Goal: Navigation & Orientation: Find specific page/section

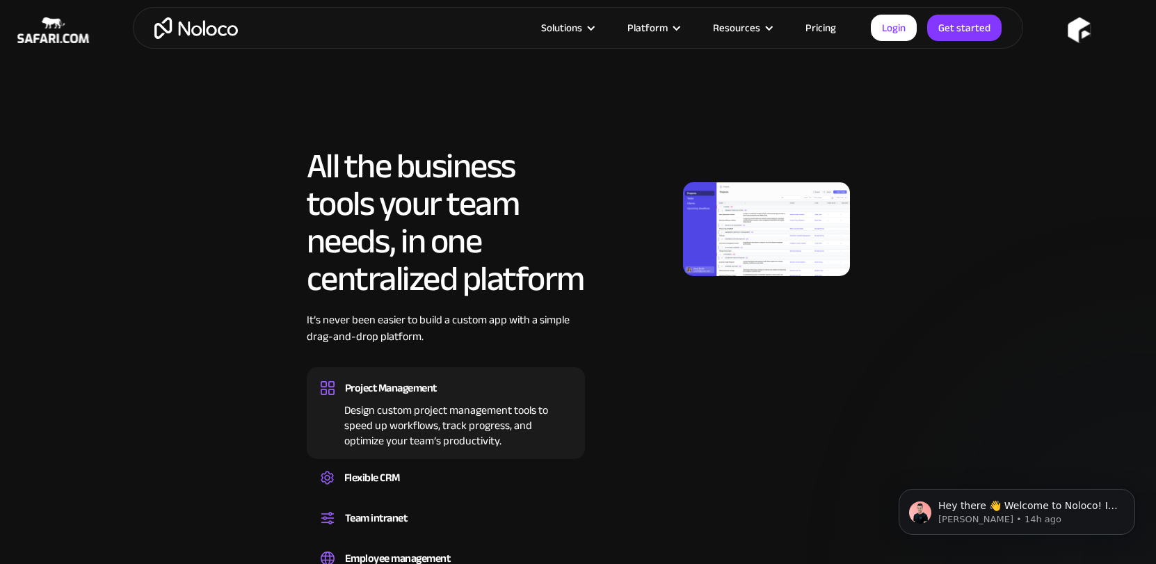
scroll to position [638, 0]
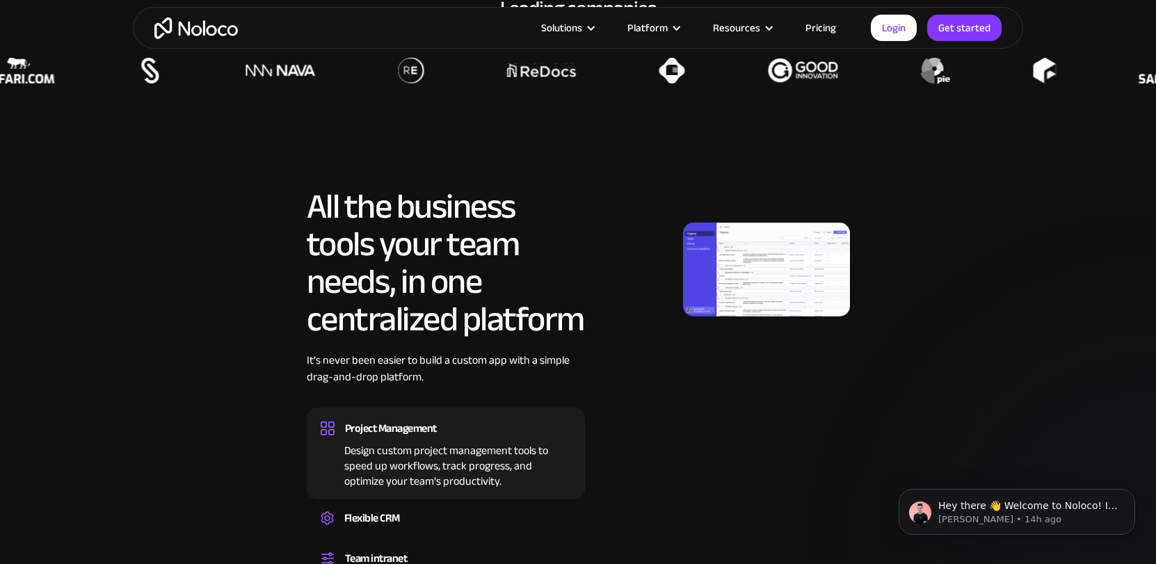
click at [734, 262] on img at bounding box center [766, 270] width 167 height 94
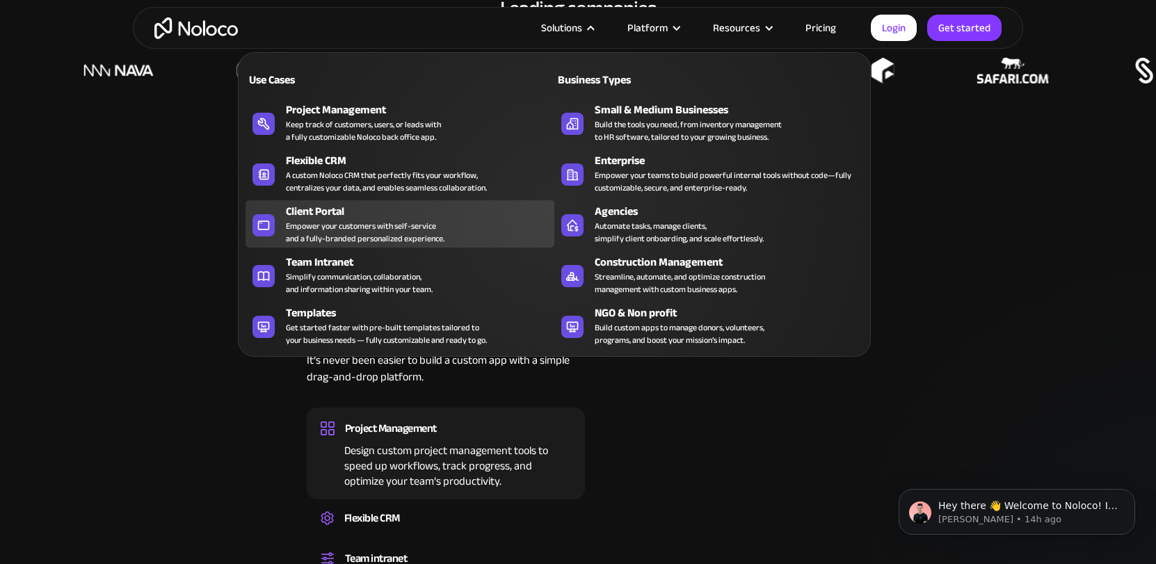
click at [323, 211] on div "Client Portal" at bounding box center [423, 211] width 275 height 17
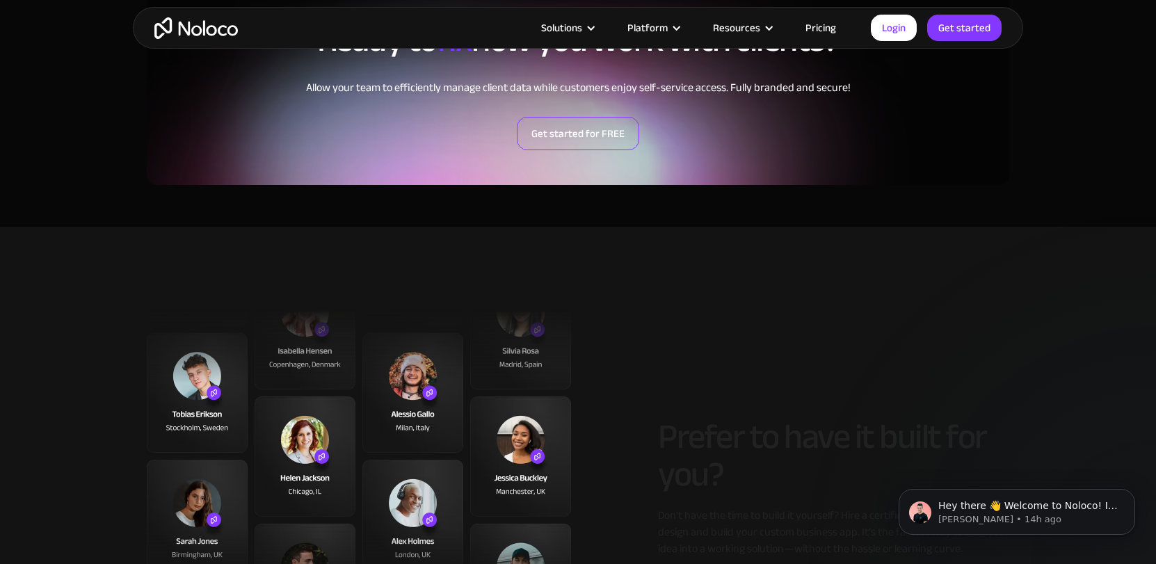
scroll to position [3503, 0]
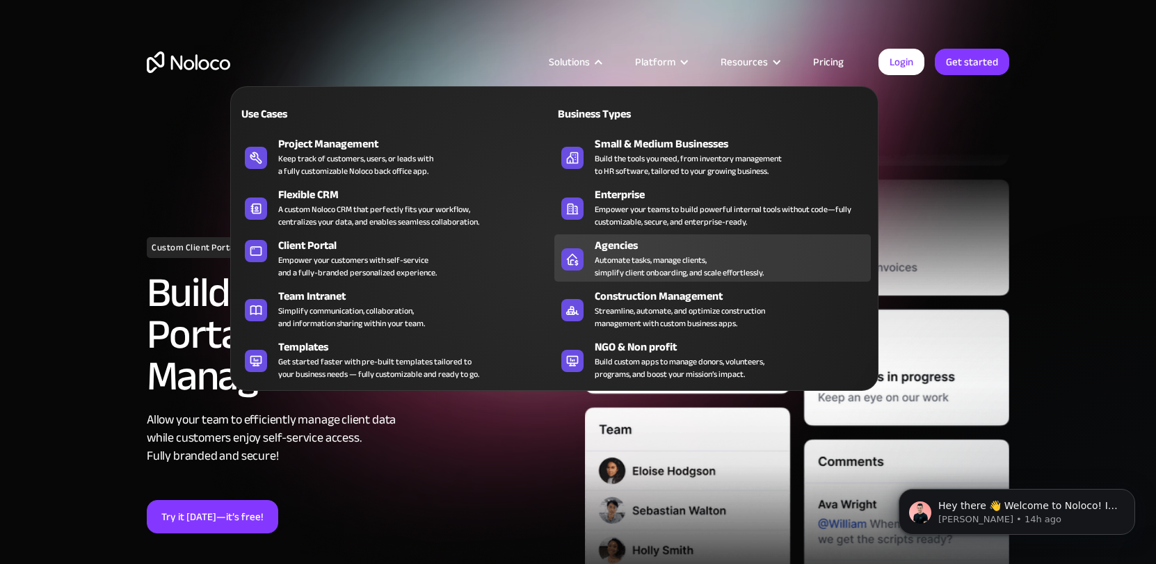
click at [604, 254] on div "Automate tasks, manage clients, simplify client onboarding, and scale effortles…" at bounding box center [679, 266] width 169 height 25
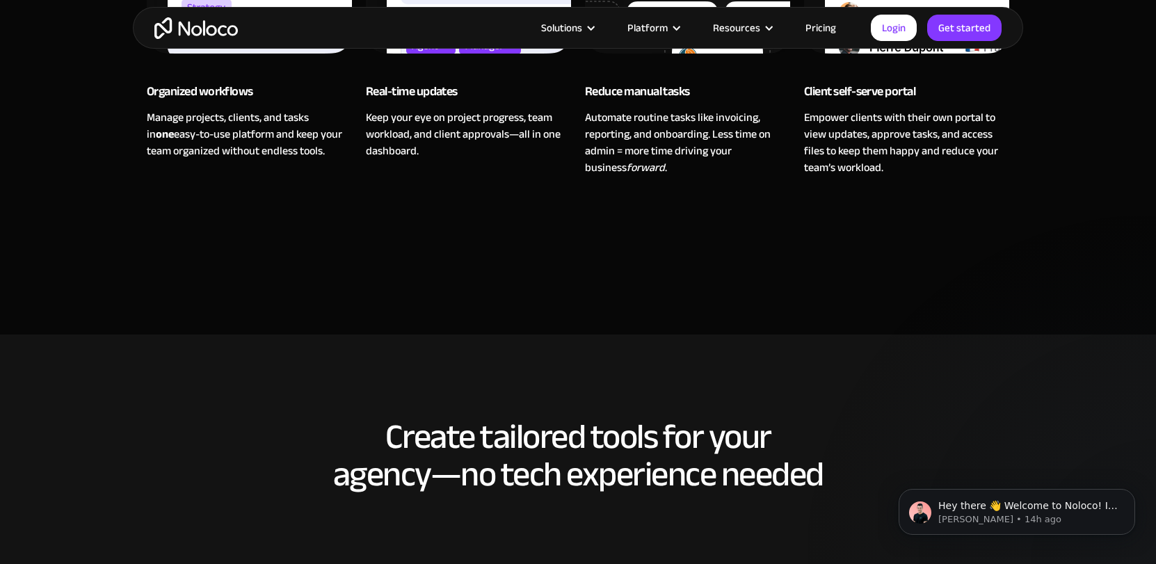
scroll to position [1321, 0]
